Goal: Transaction & Acquisition: Obtain resource

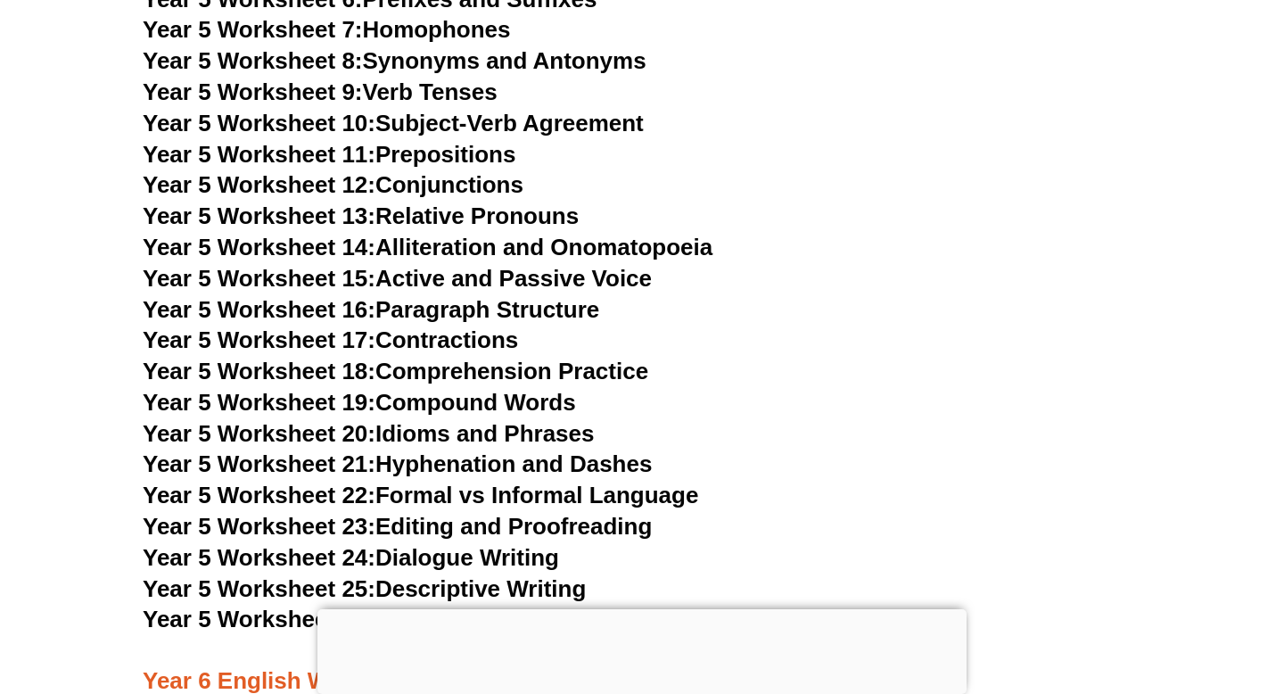
scroll to position [9572, 0]
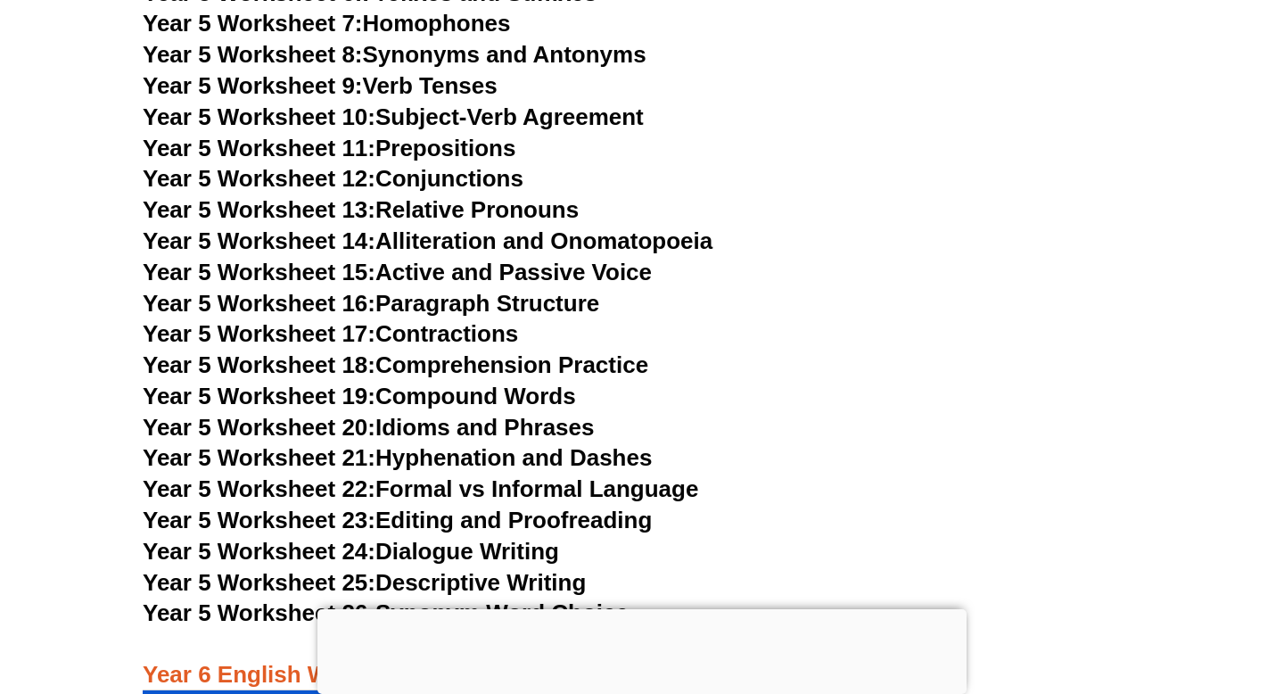
click at [519, 235] on link "Year 5 Worksheet 14: Alliteration and Onomatopoeia" at bounding box center [428, 240] width 570 height 27
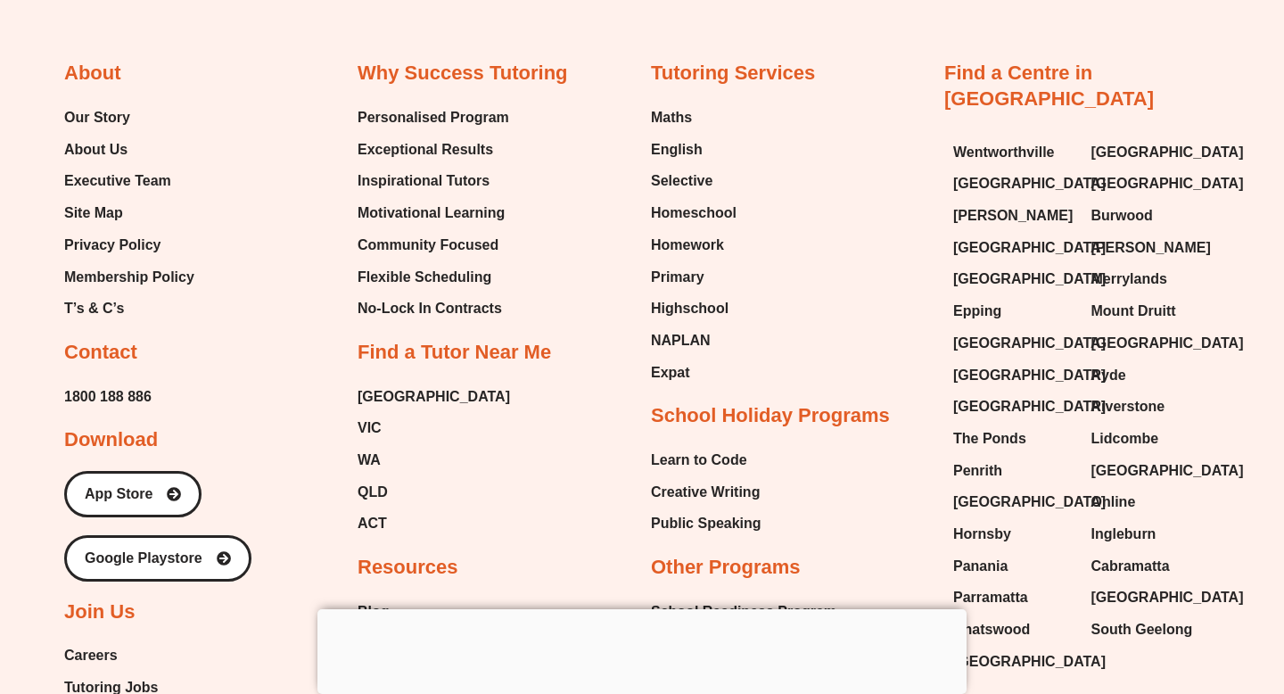
scroll to position [9492, 0]
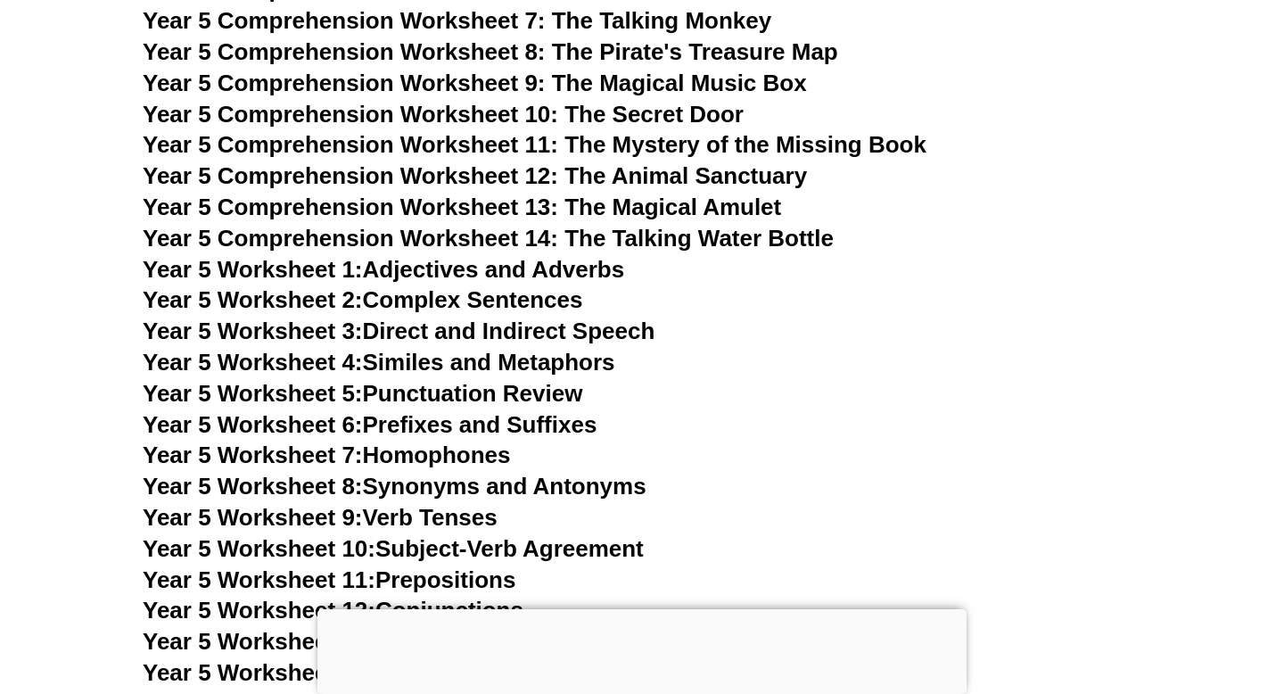
scroll to position [9177, 0]
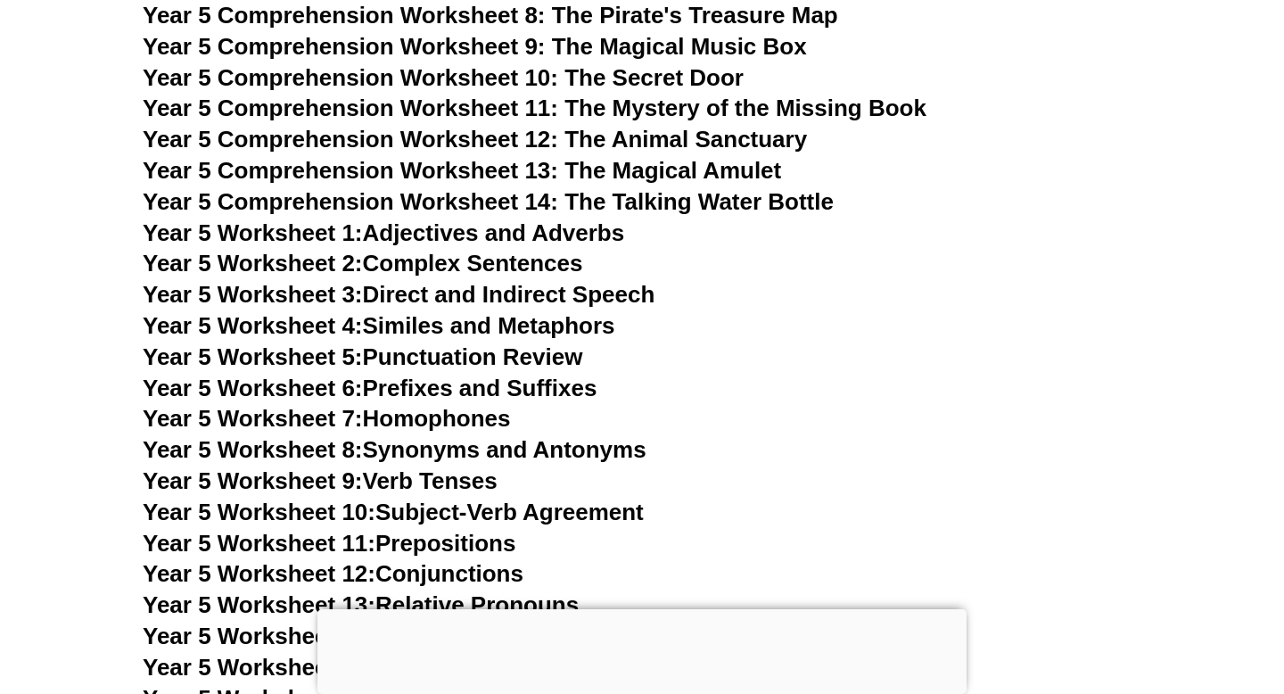
click at [499, 233] on link "Year 5 Worksheet 1: Adjectives and Adverbs" at bounding box center [383, 232] width 481 height 27
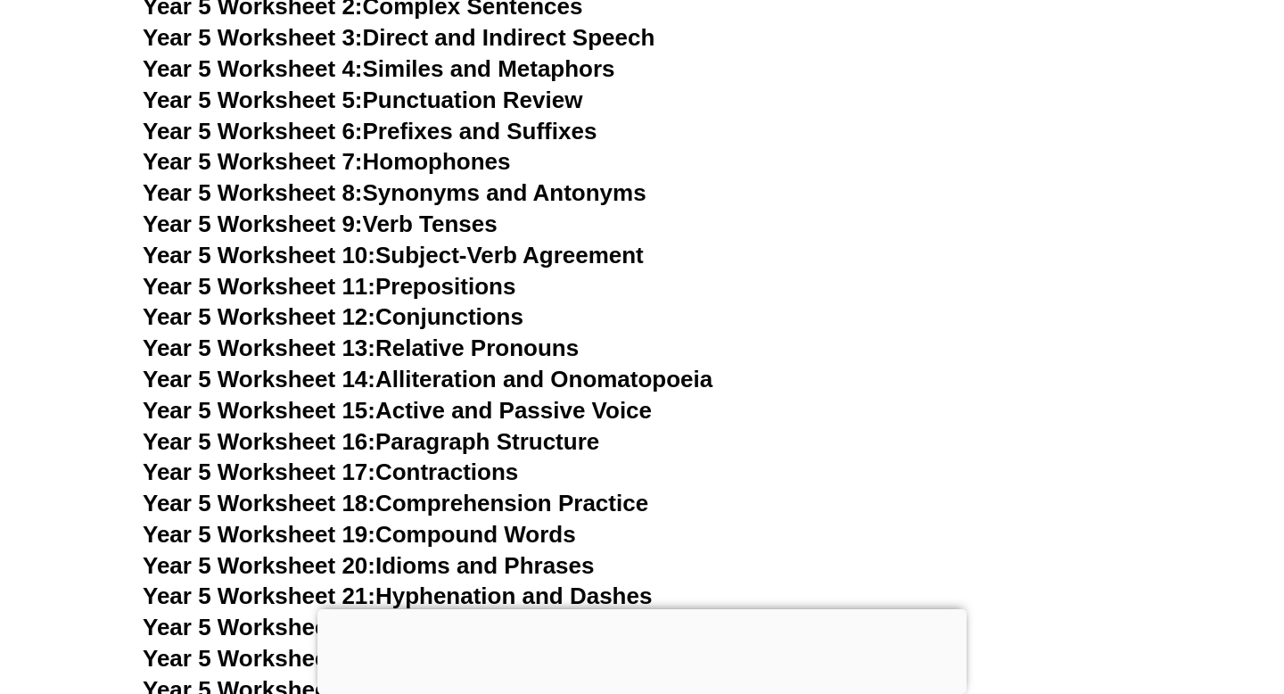
scroll to position [9440, 0]
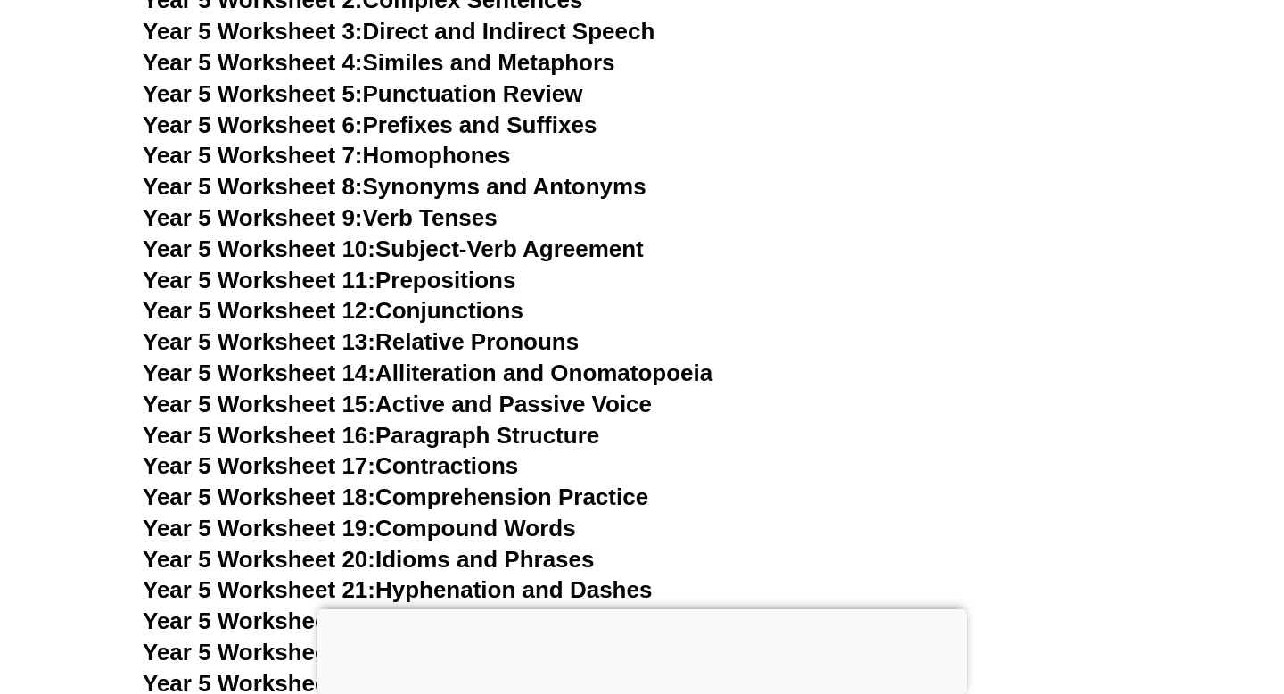
click at [503, 433] on link "Year 5 Worksheet 16: Paragraph Structure" at bounding box center [371, 435] width 457 height 27
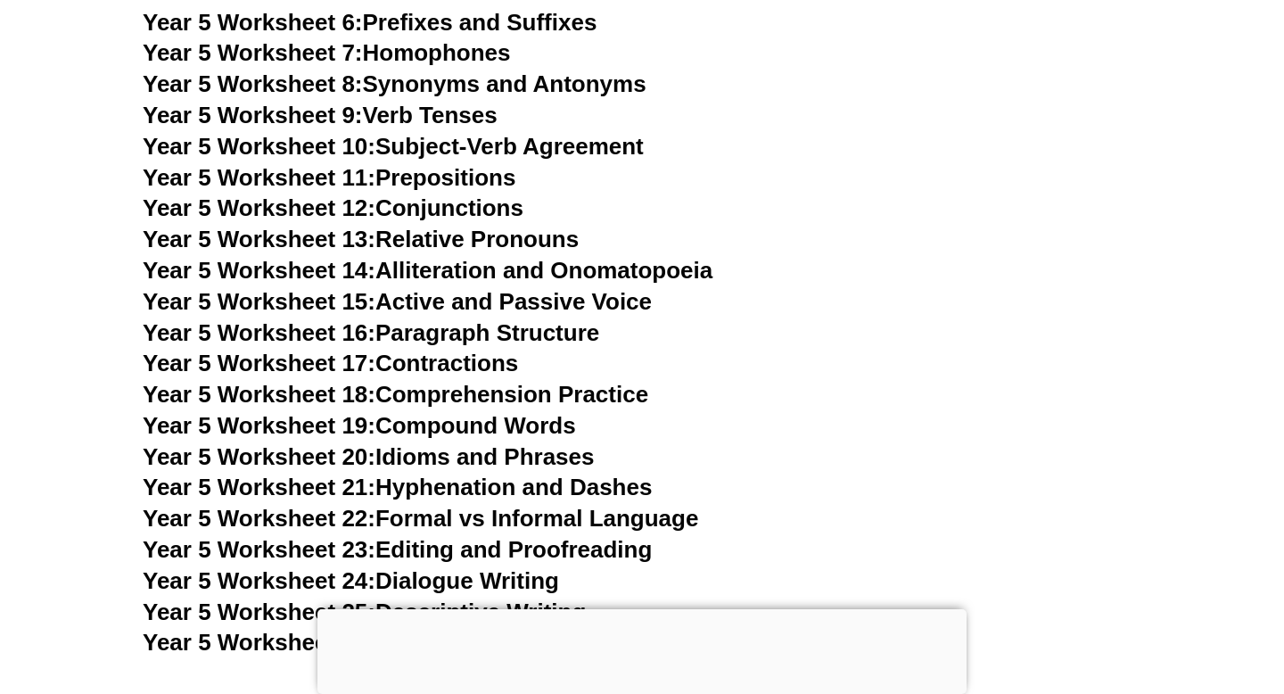
scroll to position [9543, 0]
click at [384, 395] on link "Year 5 Worksheet 18: Comprehension Practice" at bounding box center [396, 393] width 506 height 27
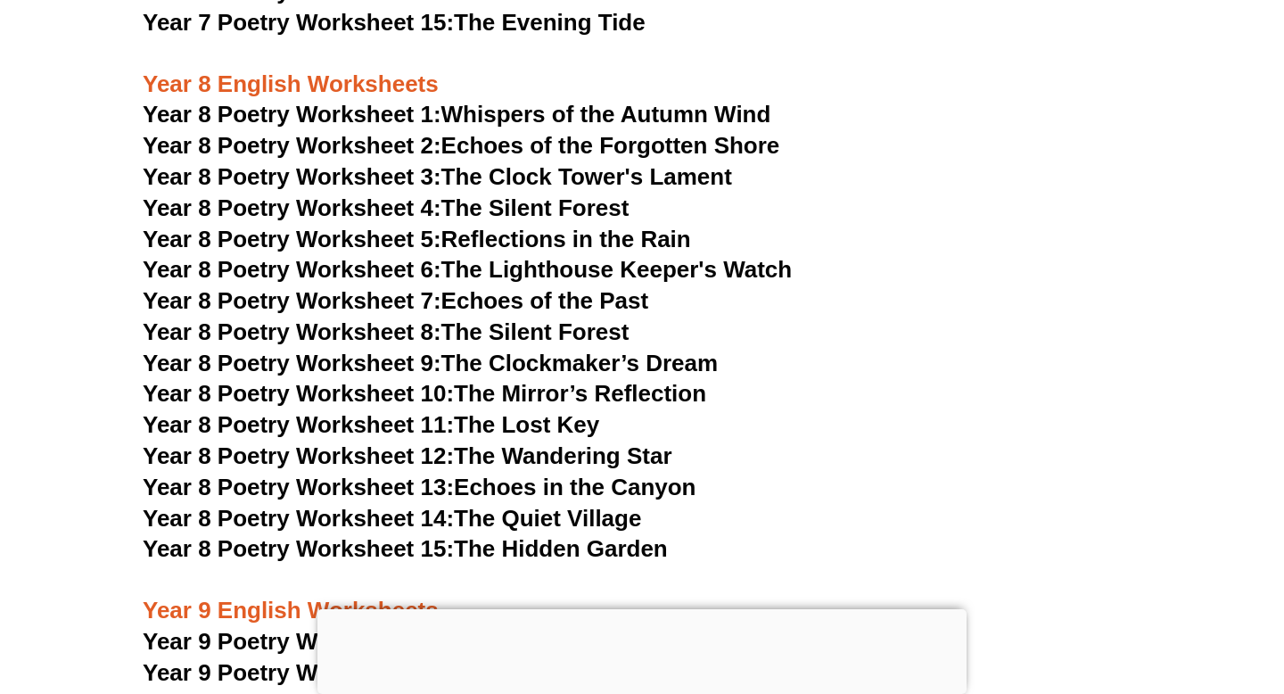
scroll to position [12080, 0]
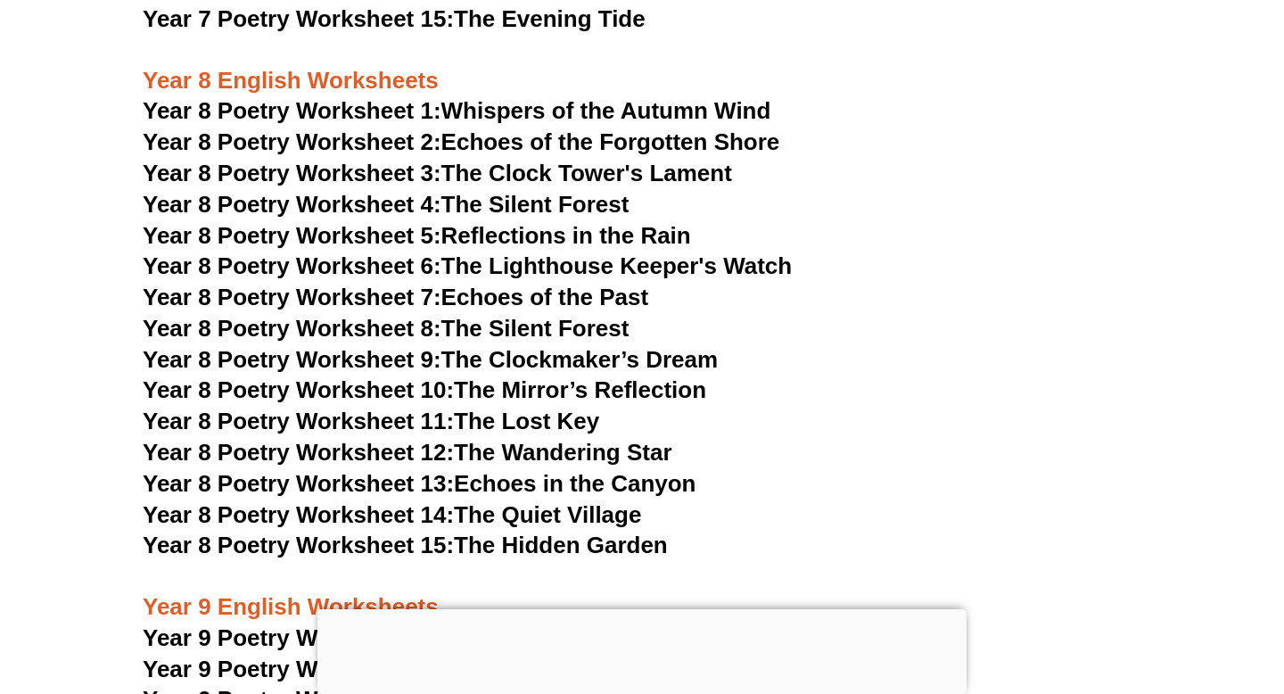
click at [453, 222] on link "Year 8 Poetry Worksheet 5: Reflections in the Rain" at bounding box center [417, 235] width 548 height 27
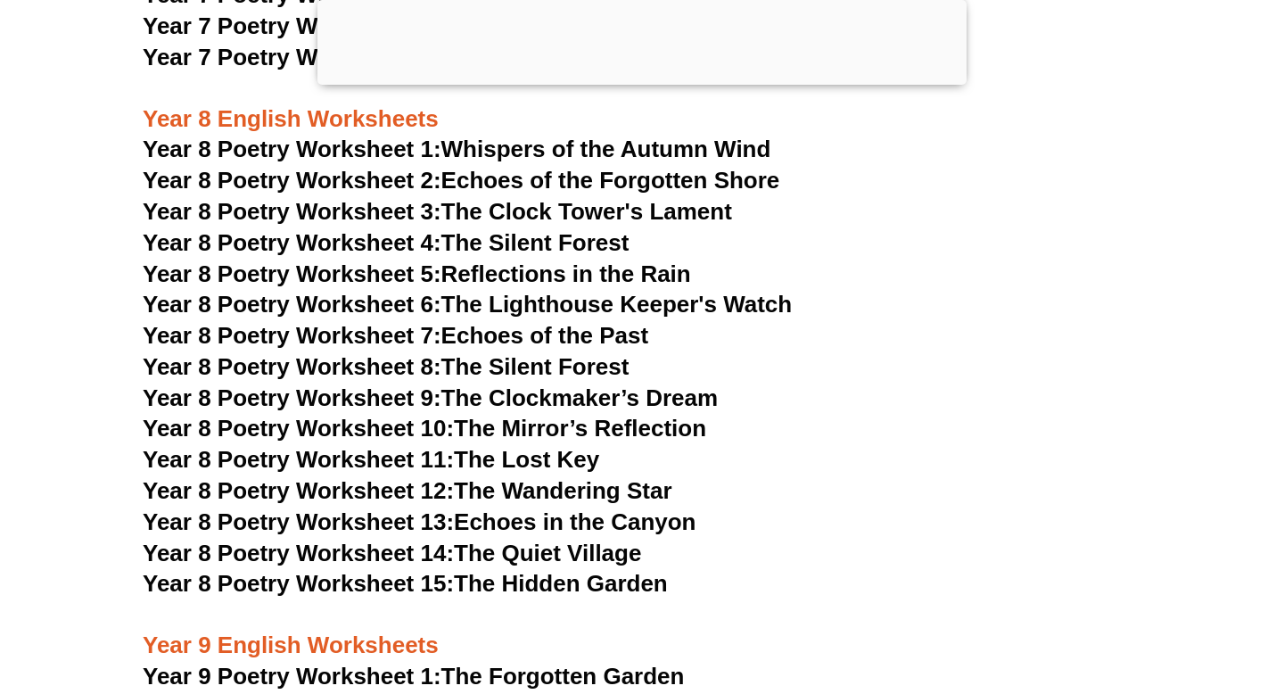
scroll to position [11613, 0]
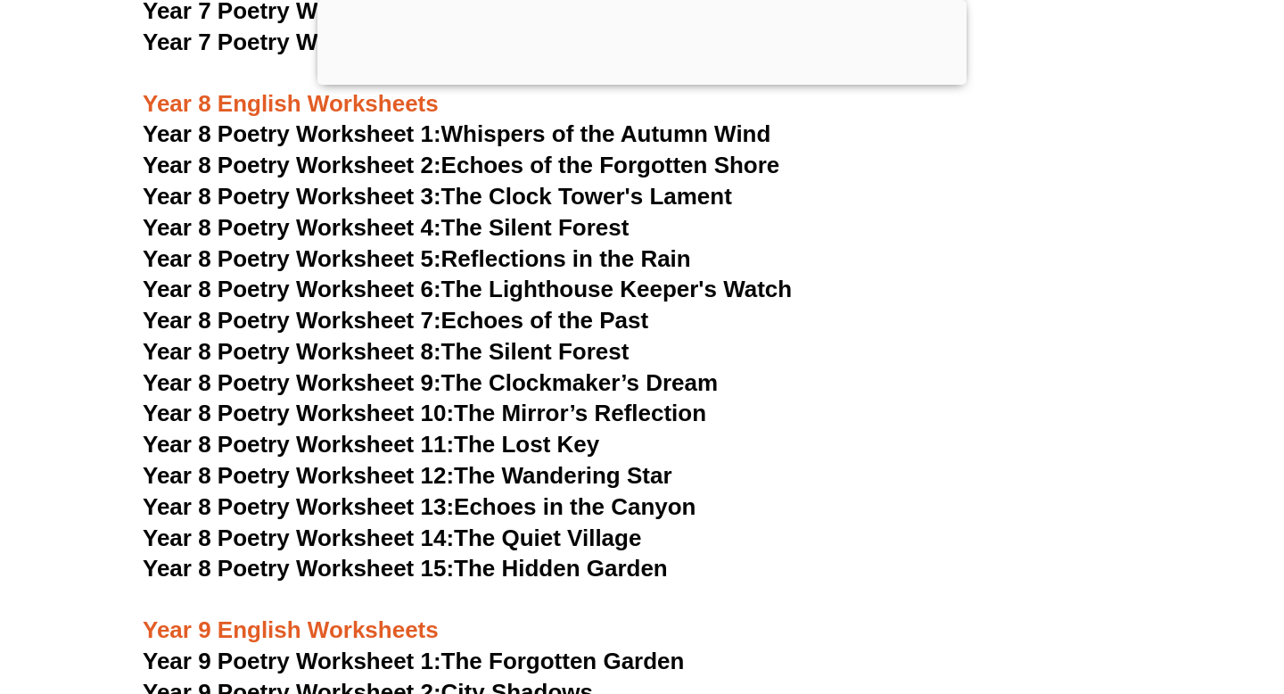
click at [617, 245] on link "Year 8 Poetry Worksheet 5: Reflections in the Rain" at bounding box center [417, 258] width 548 height 27
